Goal: Task Accomplishment & Management: Manage account settings

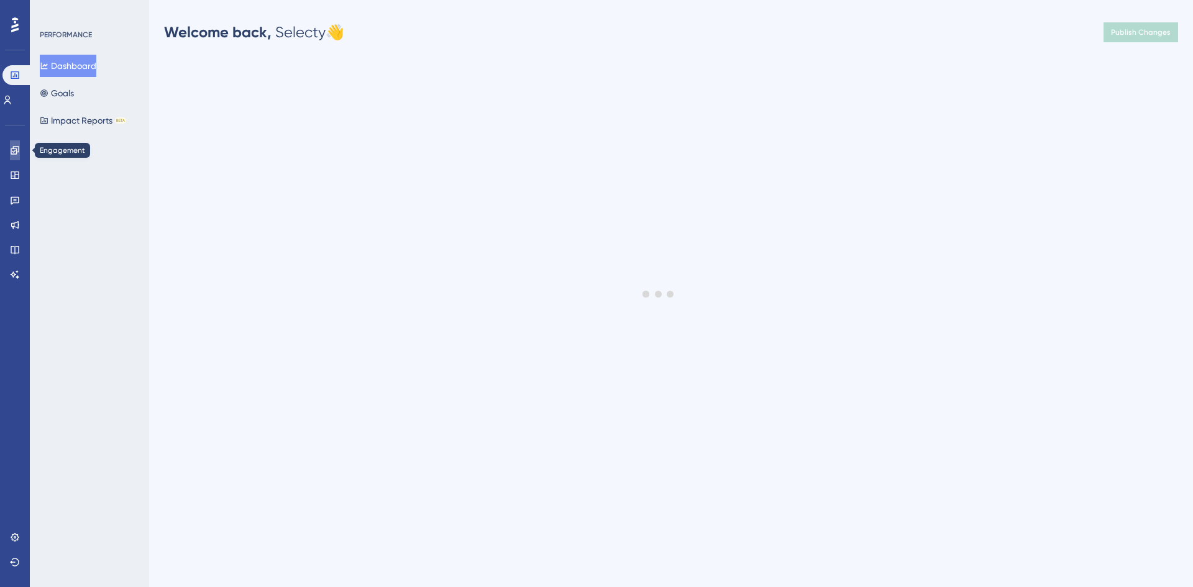
click at [11, 148] on icon at bounding box center [15, 150] width 10 height 10
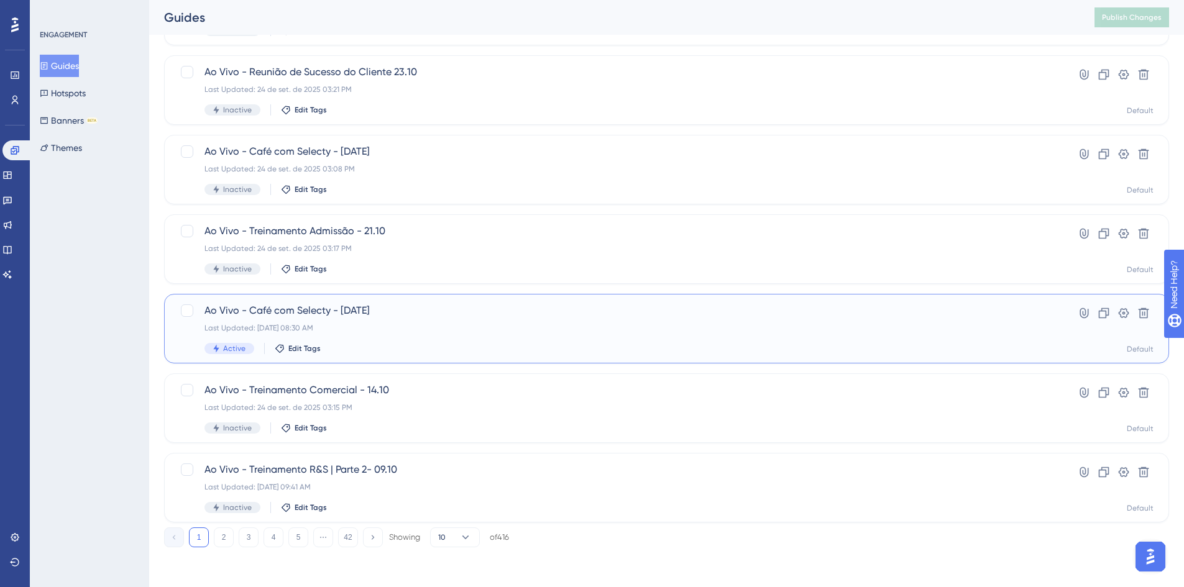
click at [964, 329] on div "Last Updated: [DATE] 08:30 AM" at bounding box center [616, 328] width 824 height 10
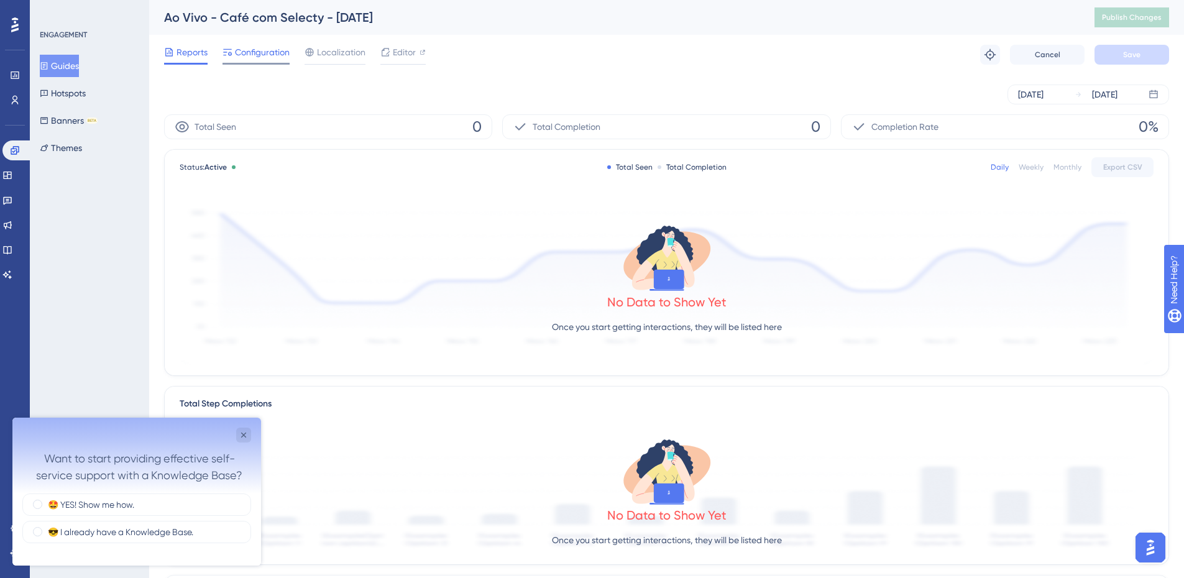
click at [262, 55] on span "Configuration" at bounding box center [262, 52] width 55 height 15
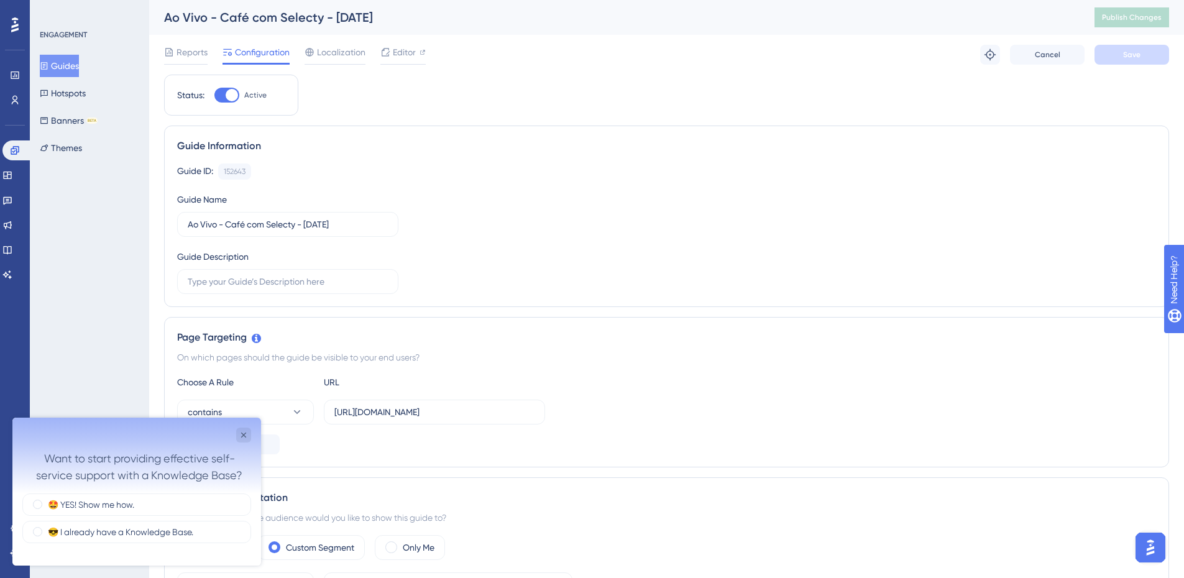
click at [231, 94] on div at bounding box center [232, 95] width 12 height 12
click at [214, 95] on input "Active" at bounding box center [214, 95] width 1 height 1
checkbox input "false"
click at [1135, 59] on span "Save" at bounding box center [1131, 55] width 17 height 10
click at [1134, 22] on span "Publish Changes" at bounding box center [1132, 17] width 60 height 10
